Goal: Transaction & Acquisition: Purchase product/service

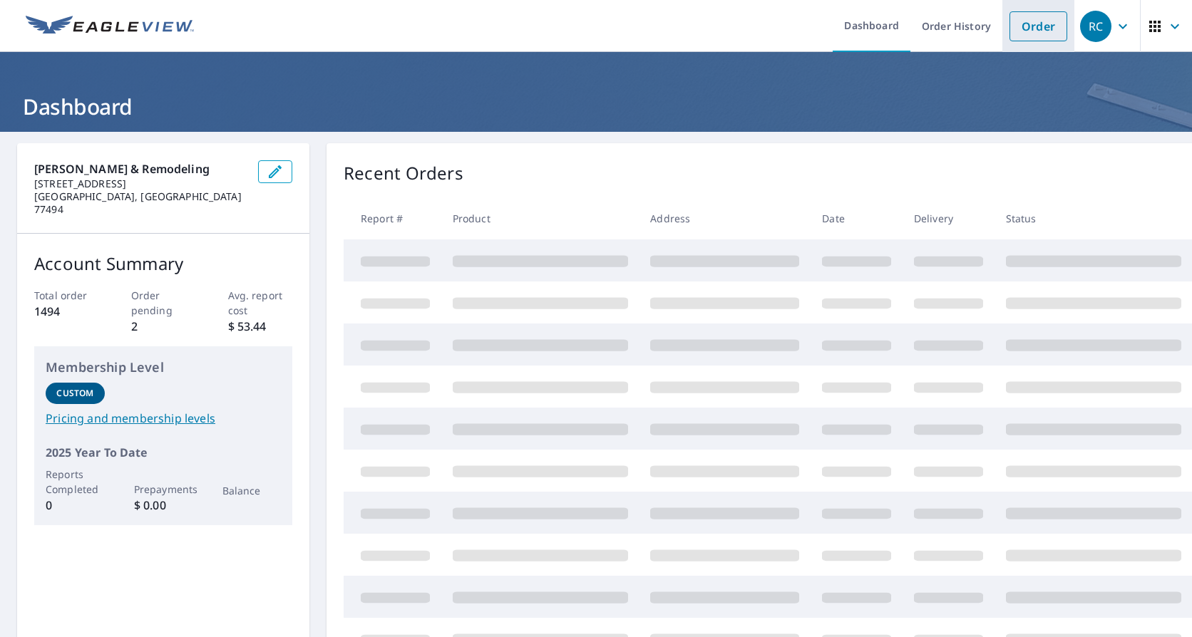
click at [1020, 24] on link "Order" at bounding box center [1038, 26] width 58 height 30
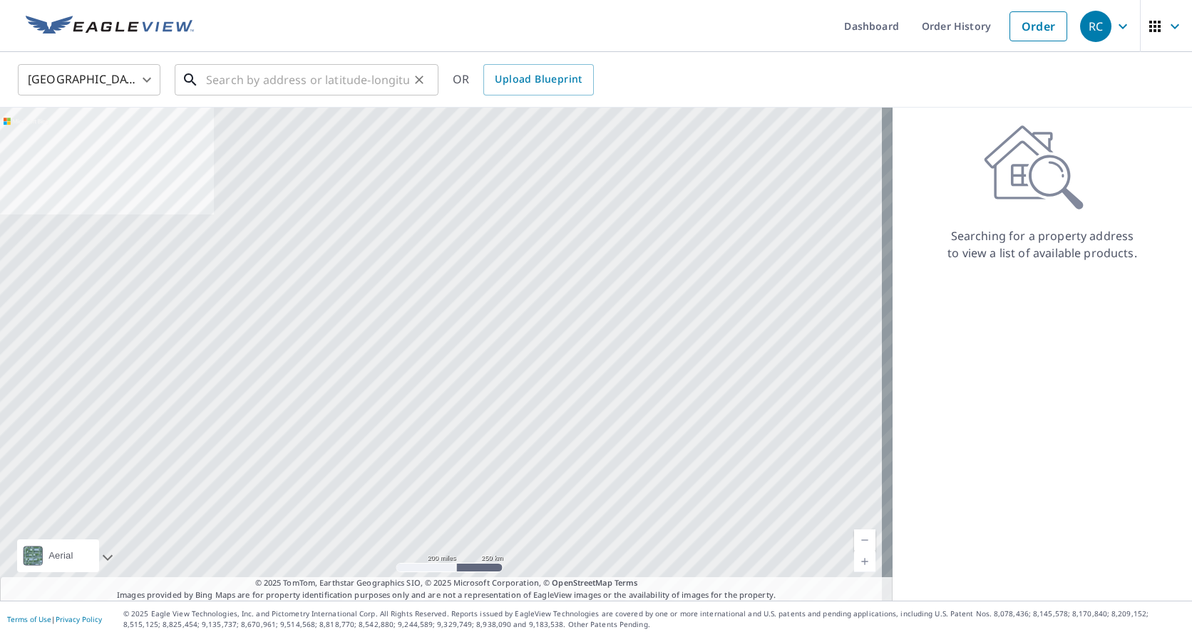
click at [361, 79] on input "text" at bounding box center [307, 80] width 203 height 40
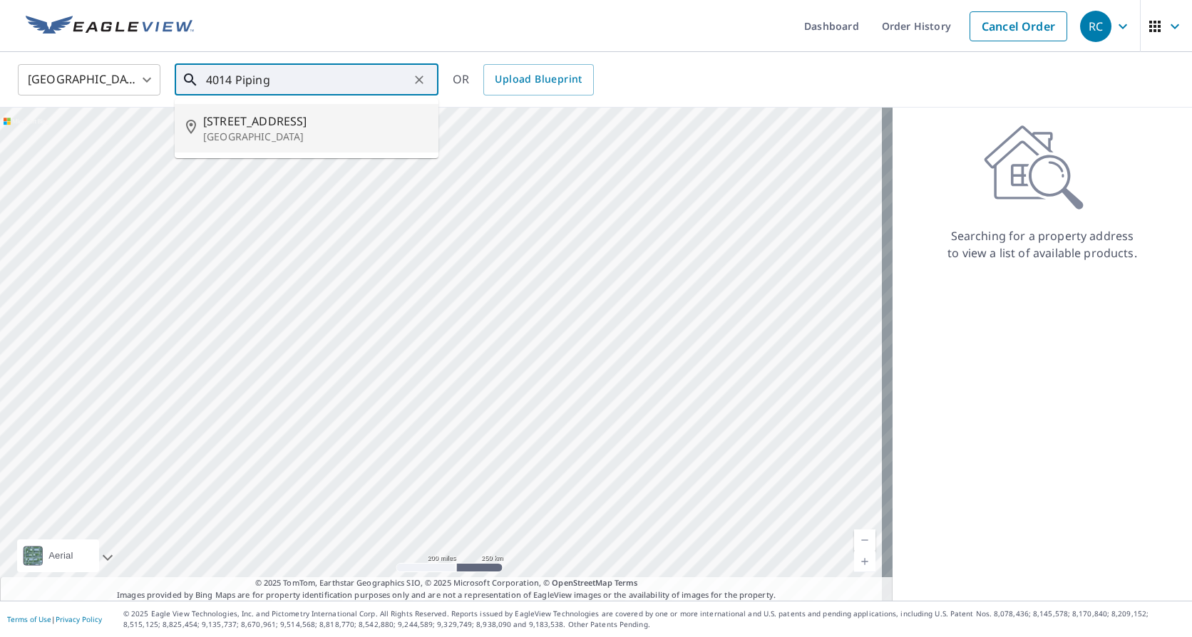
click at [361, 130] on p "[GEOGRAPHIC_DATA]" at bounding box center [315, 137] width 224 height 14
type input "[STREET_ADDRESS]"
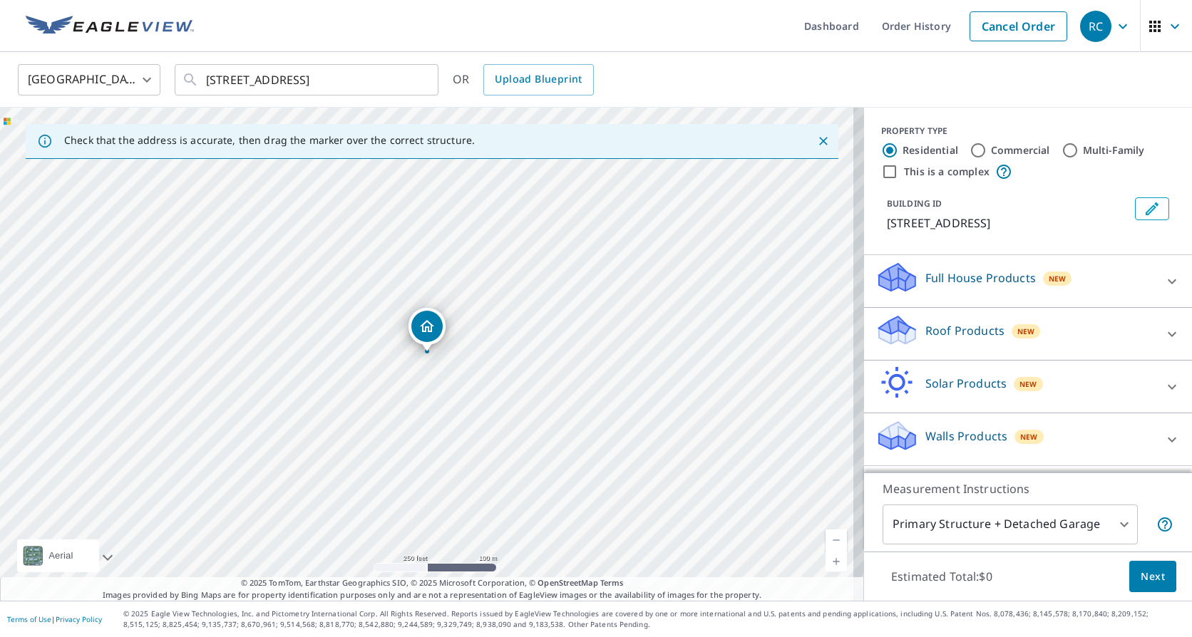
click at [1145, 208] on icon "Edit building 1" at bounding box center [1151, 208] width 17 height 17
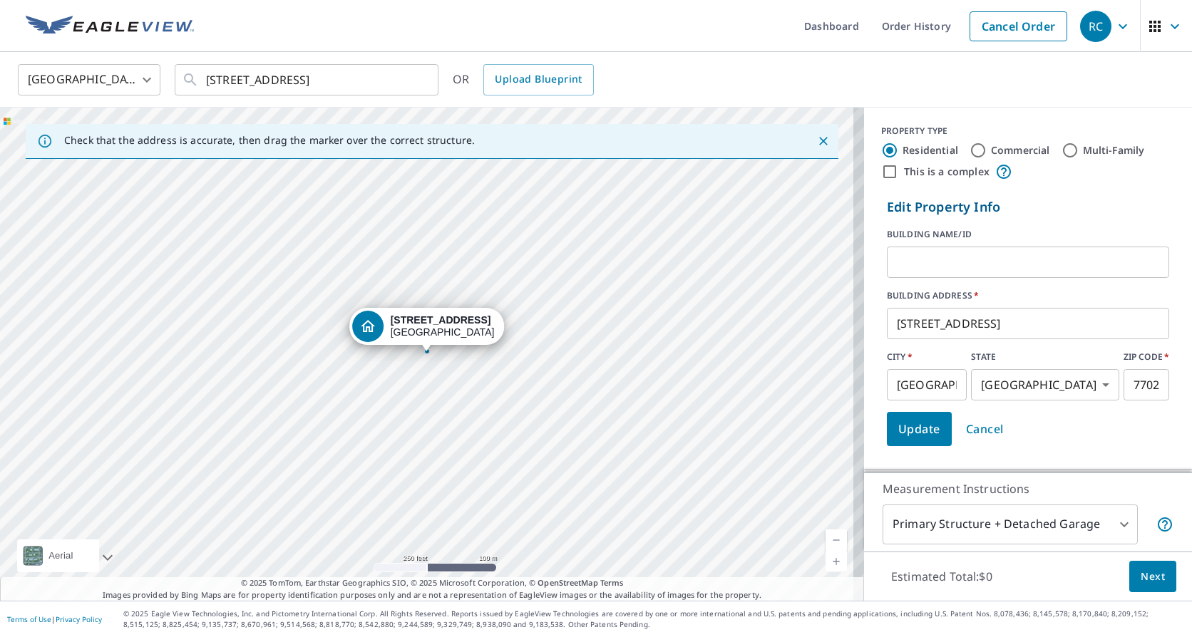
click at [967, 427] on span "Cancel" at bounding box center [985, 429] width 38 height 20
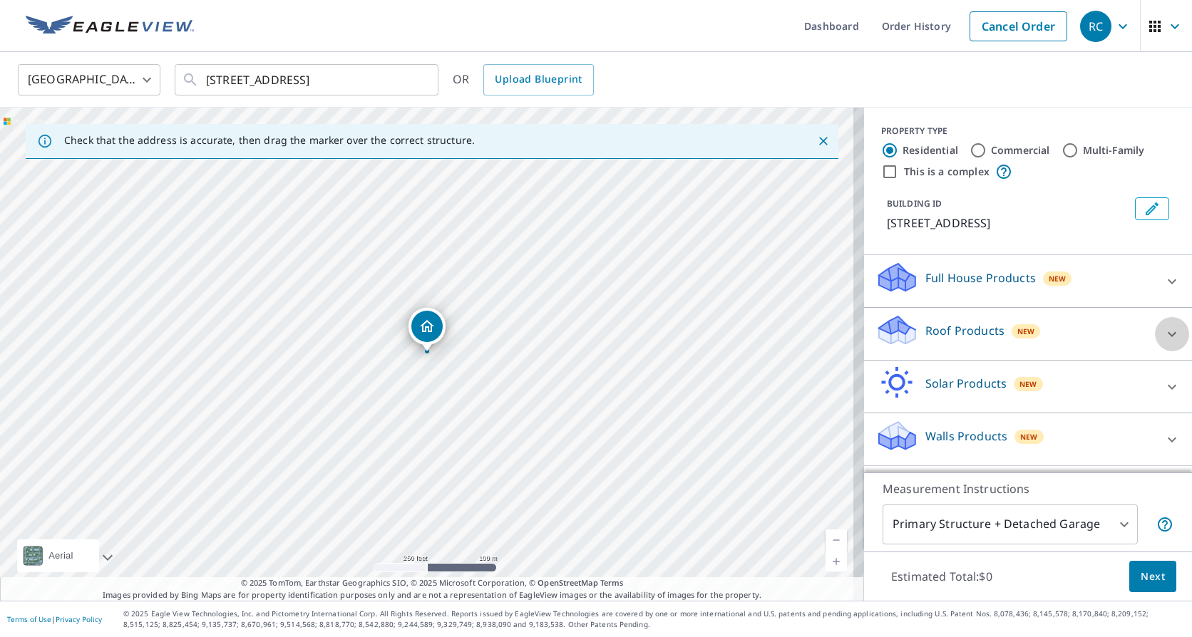
click at [1163, 331] on icon at bounding box center [1171, 334] width 17 height 17
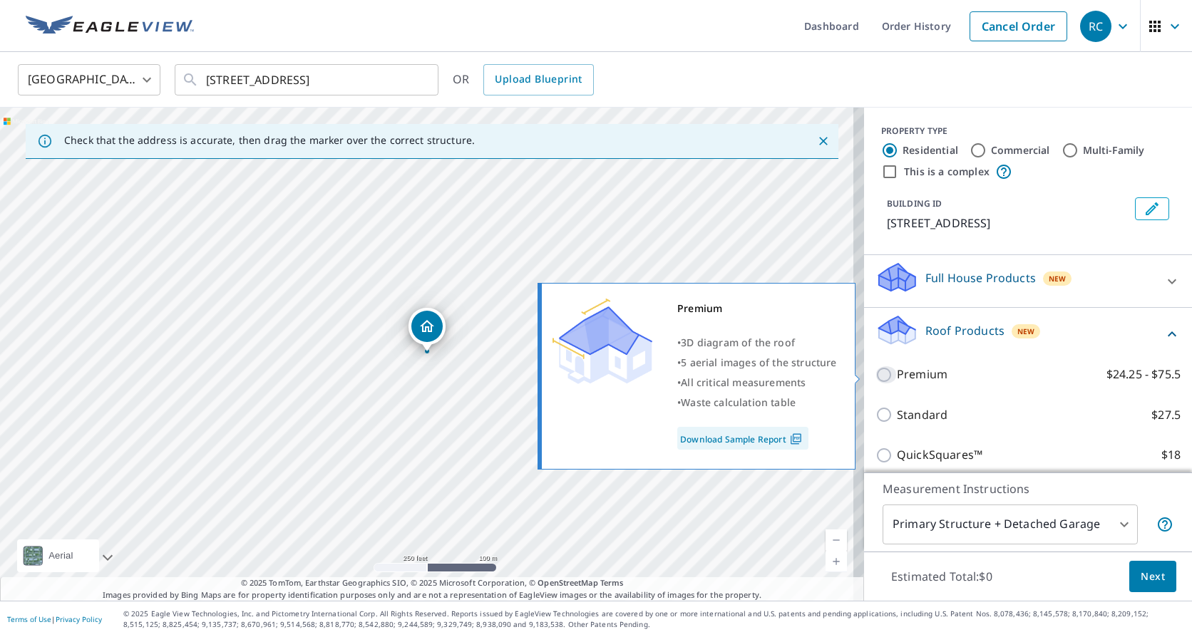
click at [875, 375] on input "Premium $24.25 - $75.5" at bounding box center [885, 374] width 21 height 17
checkbox input "true"
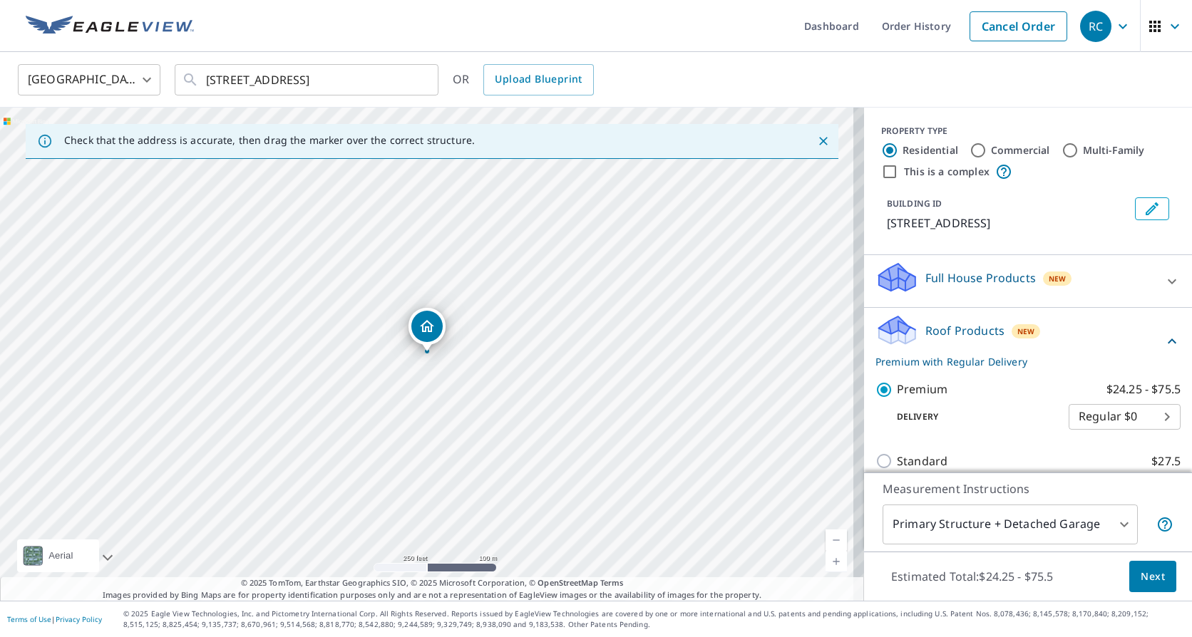
click at [1147, 572] on span "Next" at bounding box center [1152, 577] width 24 height 18
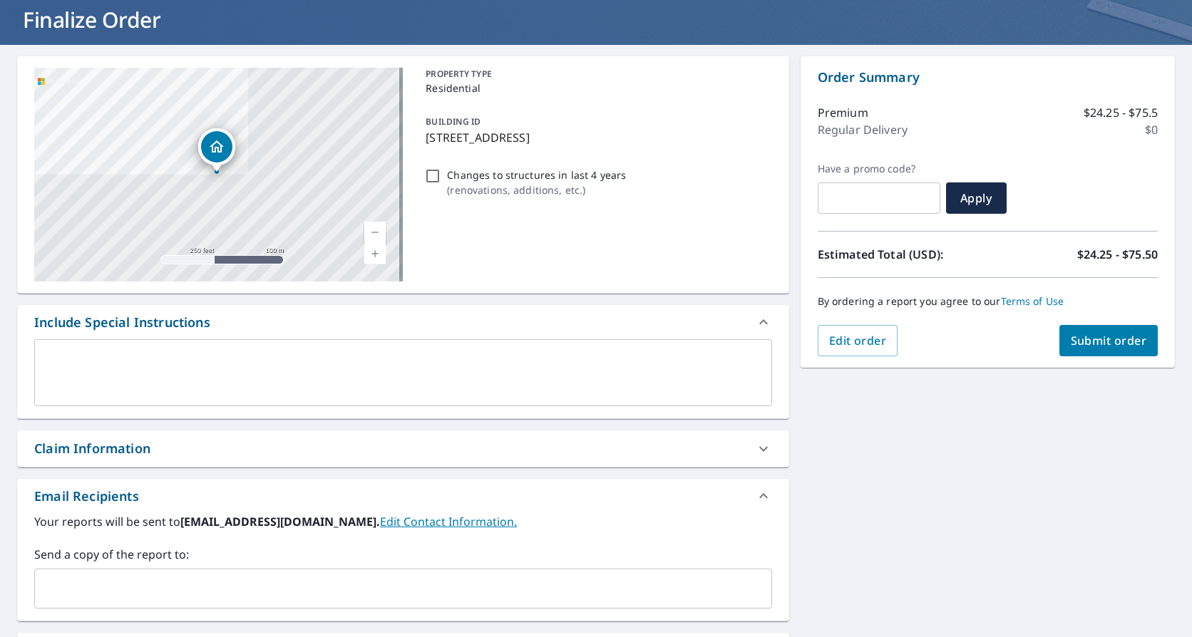
scroll to position [46, 0]
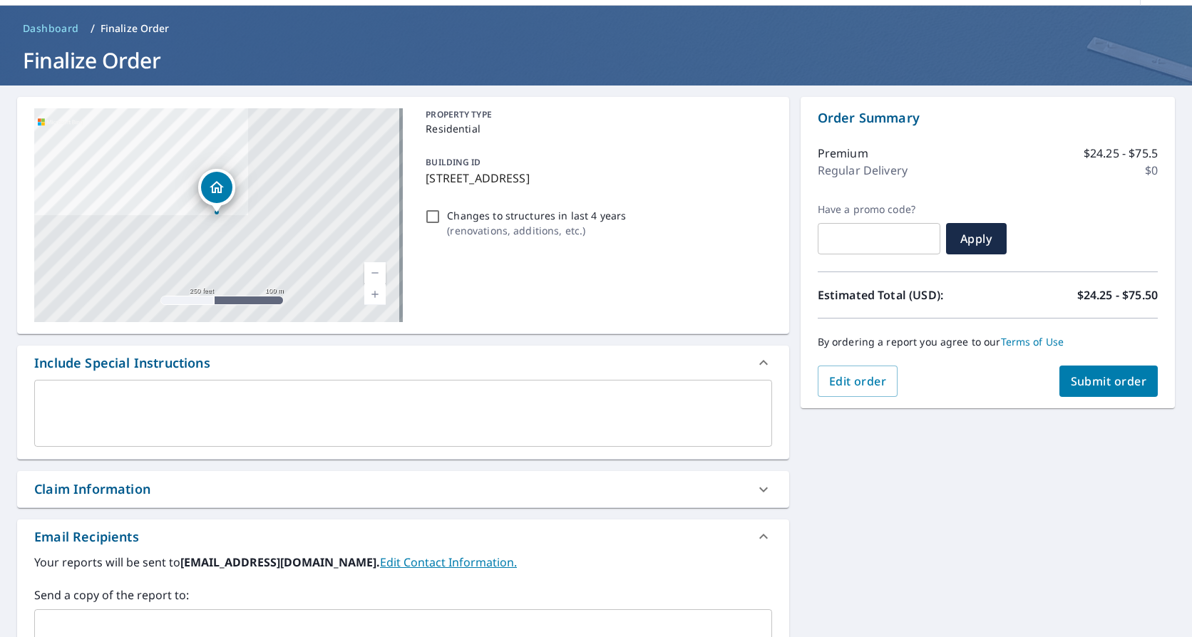
click at [1078, 378] on span "Submit order" at bounding box center [1108, 381] width 76 height 16
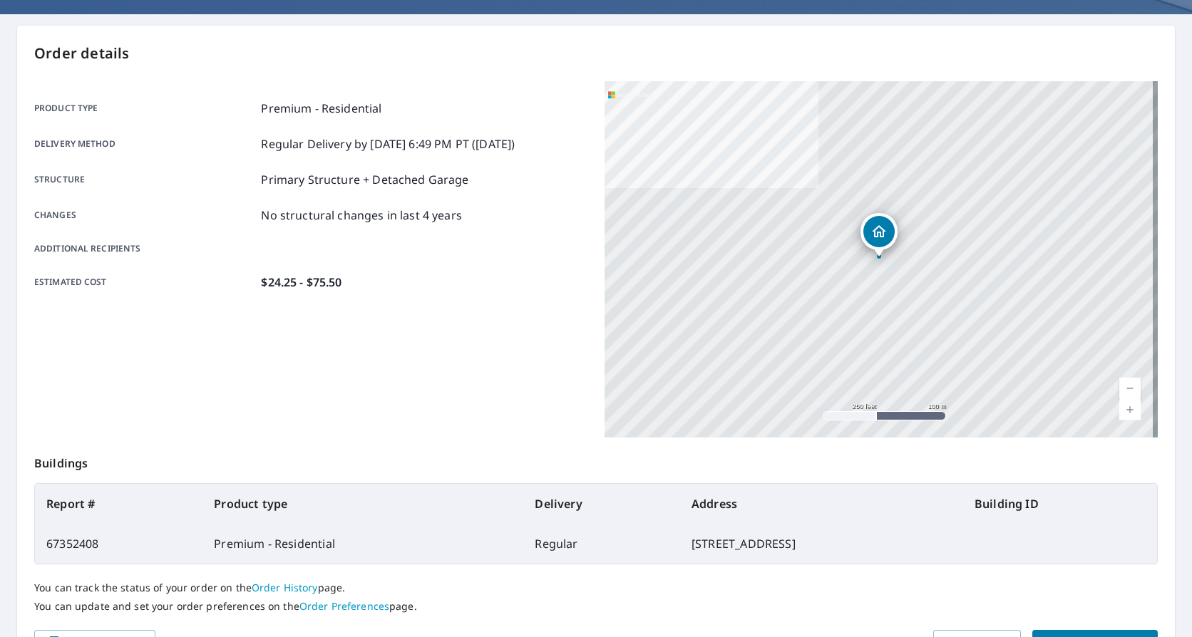
scroll to position [202, 0]
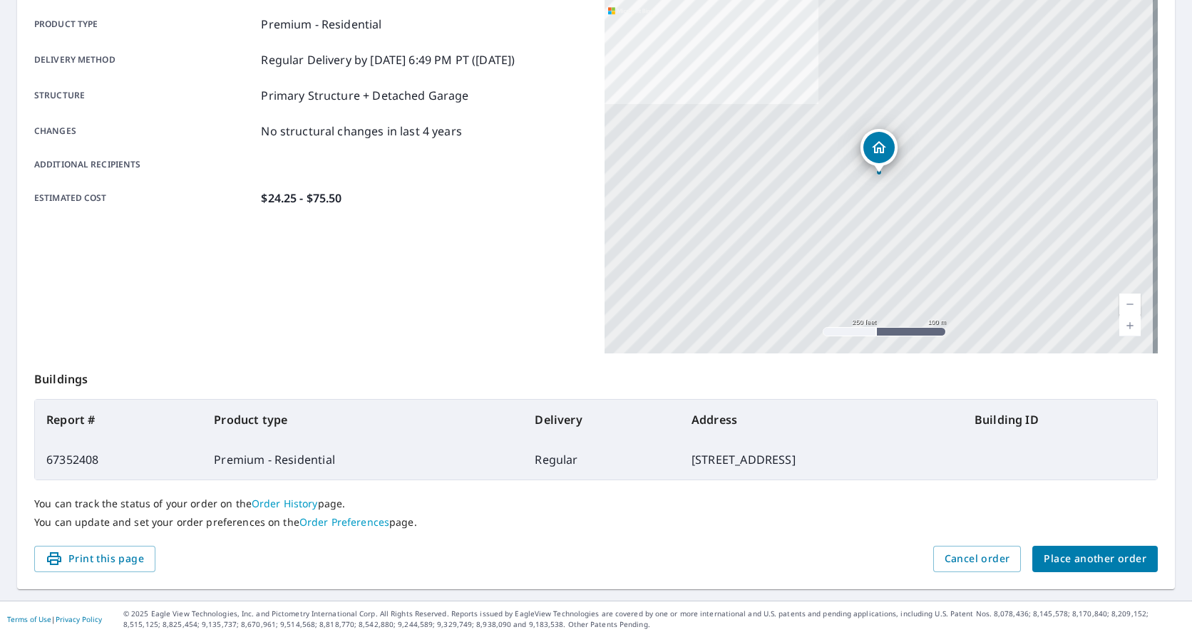
click at [1060, 552] on span "Place another order" at bounding box center [1094, 559] width 103 height 18
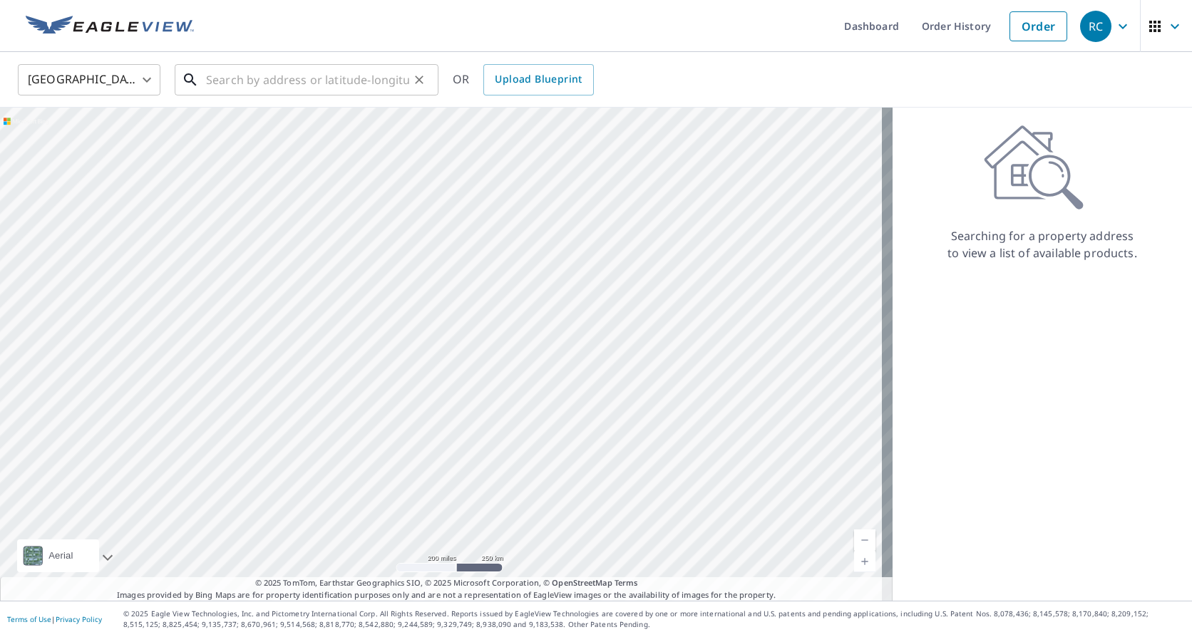
click at [365, 76] on input "text" at bounding box center [307, 80] width 203 height 40
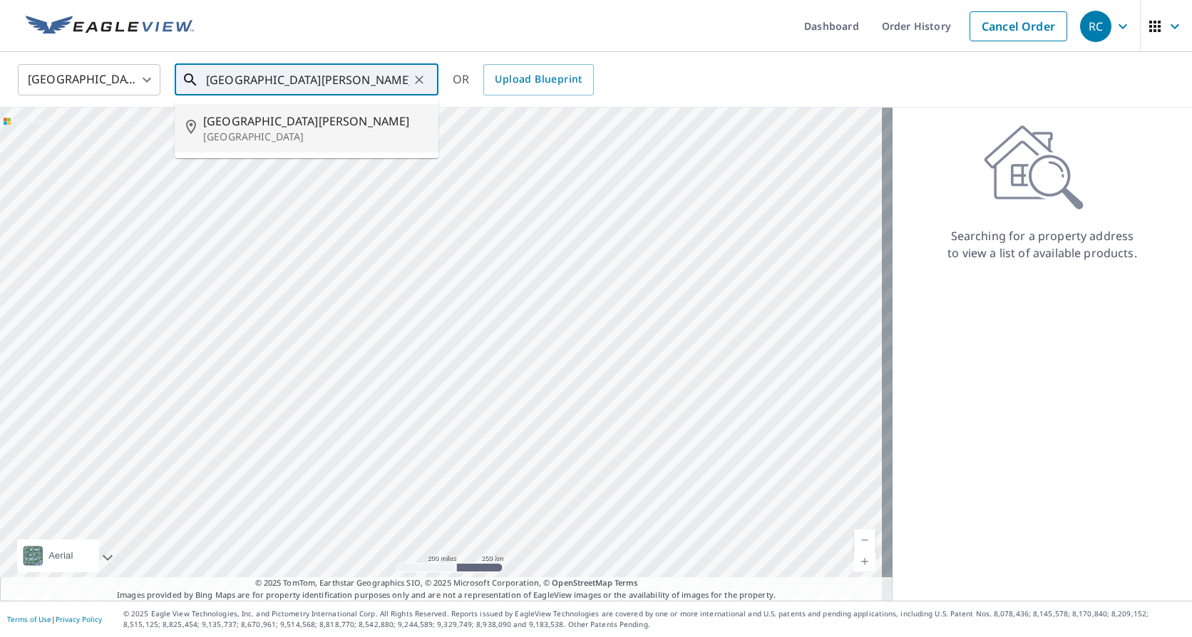
click at [378, 124] on span "[GEOGRAPHIC_DATA][PERSON_NAME]" at bounding box center [315, 121] width 224 height 17
type input "[STREET_ADDRESS][PERSON_NAME][PERSON_NAME]"
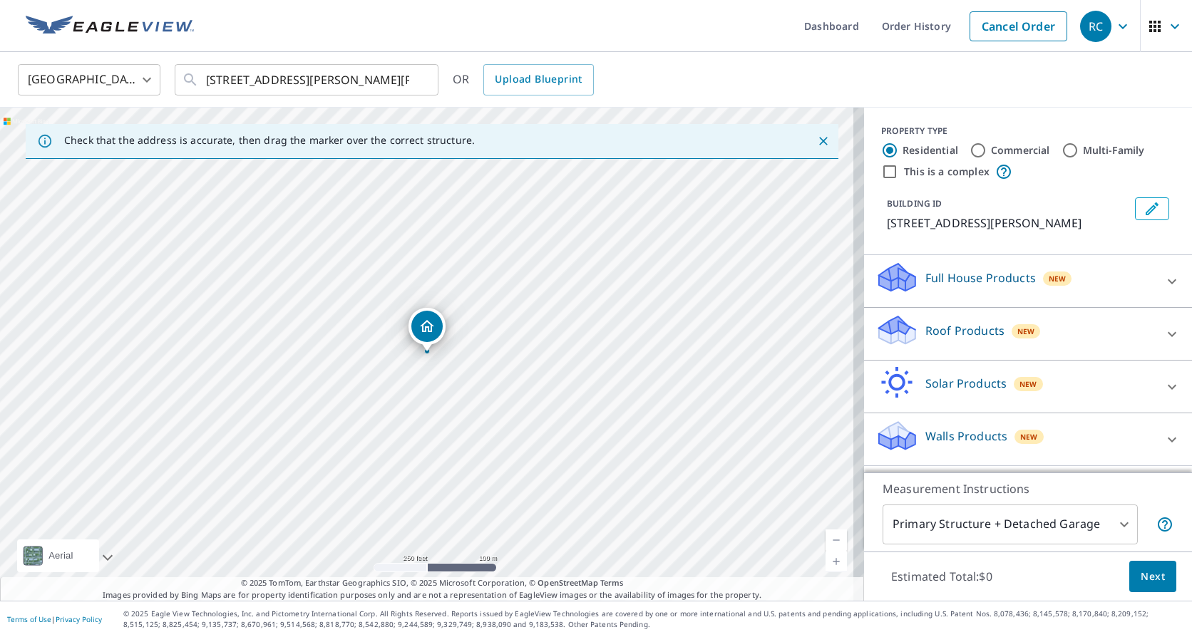
click at [825, 559] on link "Current Level 17, Zoom In" at bounding box center [835, 561] width 21 height 21
click at [825, 559] on link "Current Level 19, Zoom In Disabled" at bounding box center [835, 561] width 21 height 21
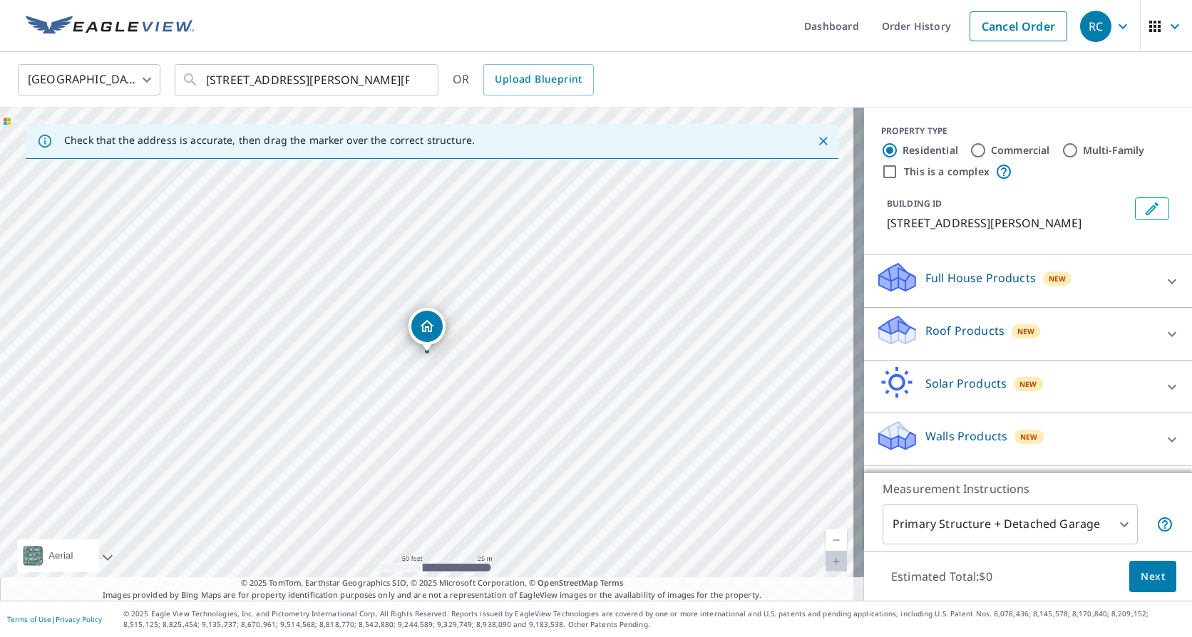
click at [825, 559] on link "Current Level 19, Zoom In Disabled" at bounding box center [835, 561] width 21 height 21
click at [1167, 328] on icon at bounding box center [1171, 334] width 17 height 17
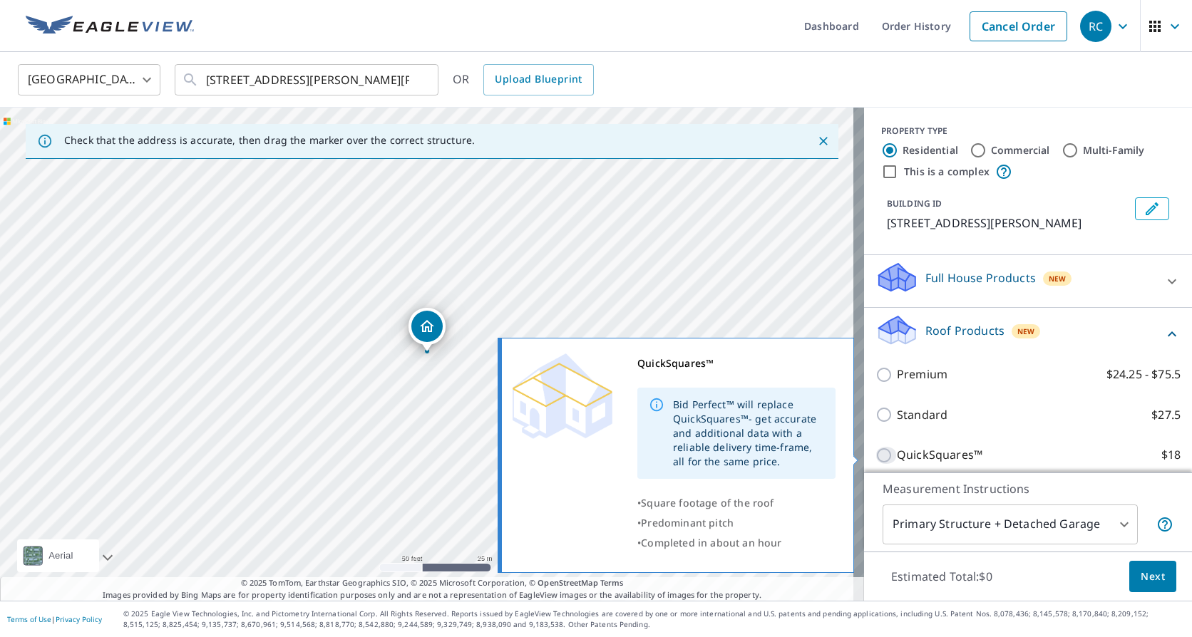
click at [875, 457] on input "QuickSquares™ $18" at bounding box center [885, 455] width 21 height 17
checkbox input "true"
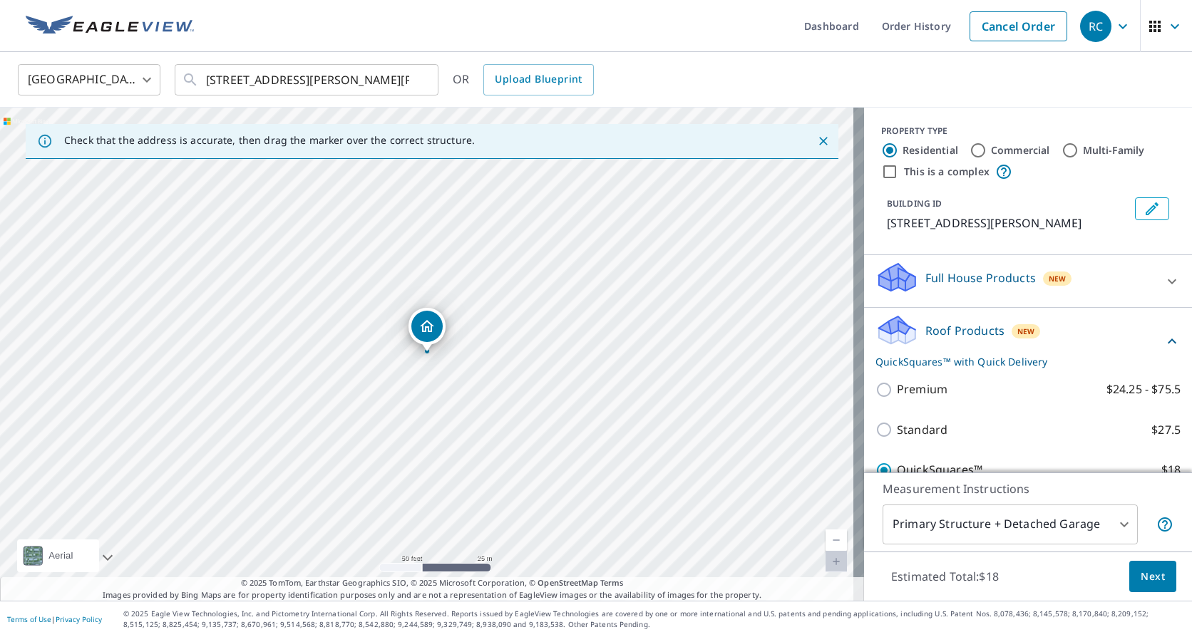
click at [1140, 570] on span "Next" at bounding box center [1152, 577] width 24 height 18
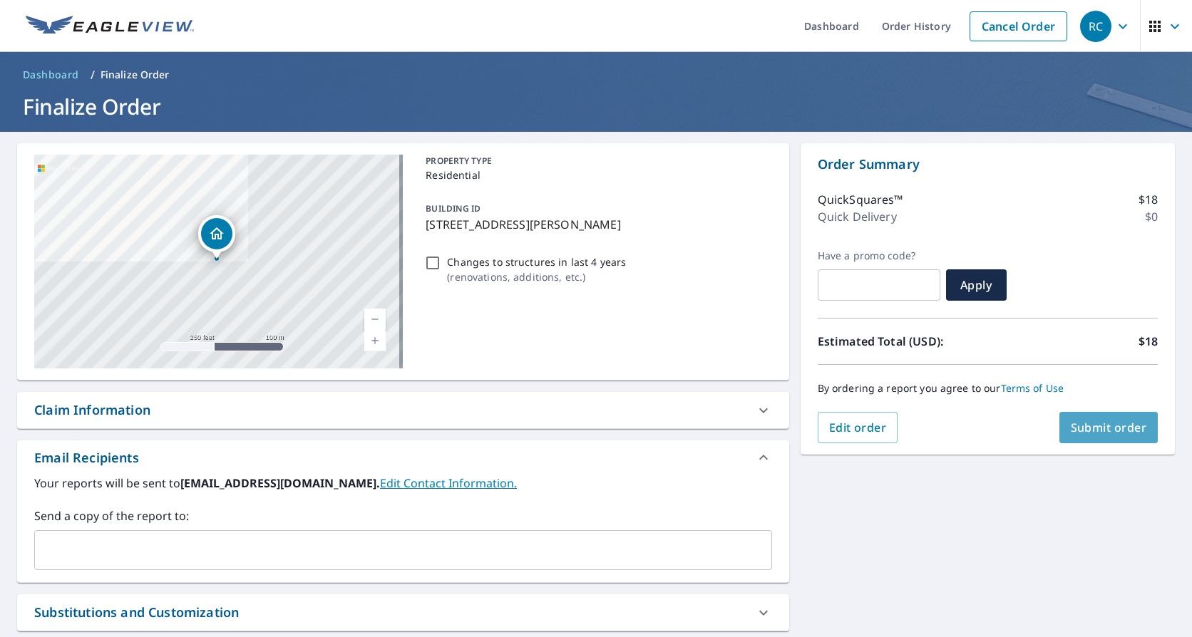
click at [1077, 420] on span "Submit order" at bounding box center [1108, 428] width 76 height 16
